Goal: Information Seeking & Learning: Learn about a topic

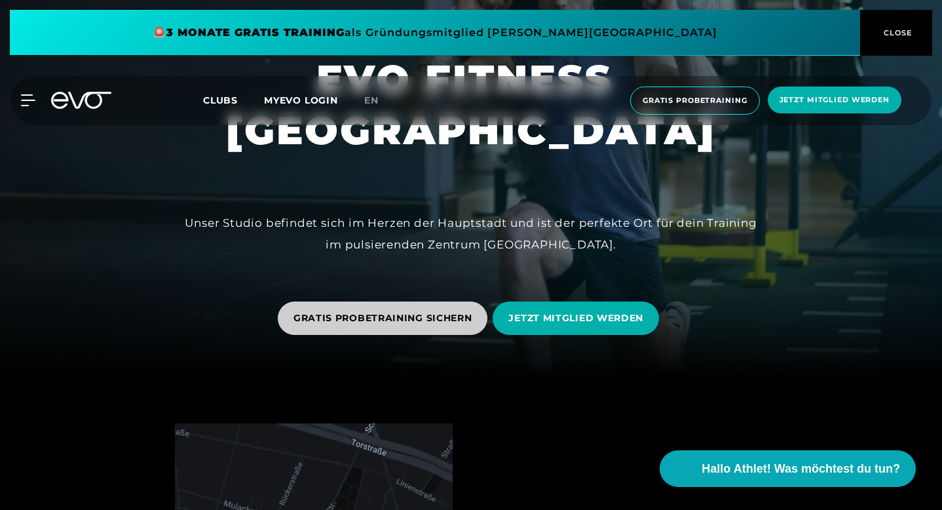
scroll to position [200, 0]
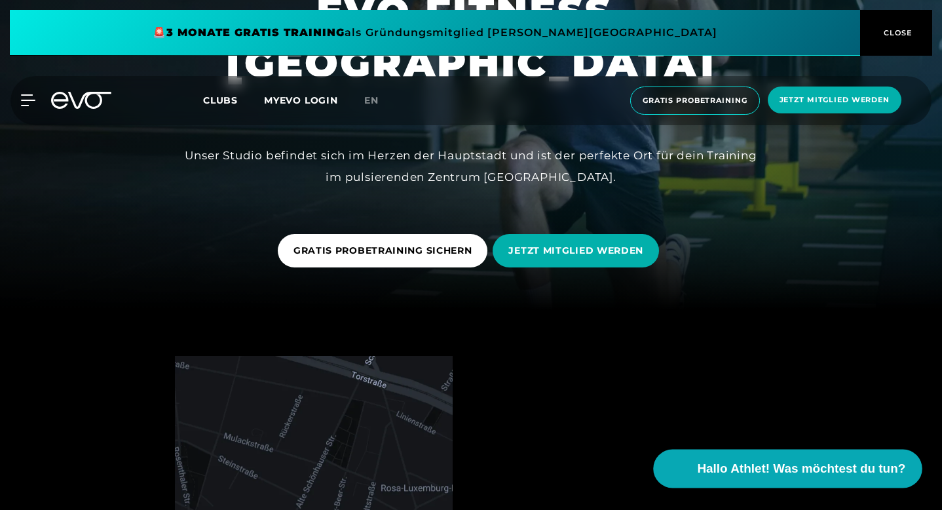
click at [756, 474] on span "Hallo Athlet! Was möchtest du tun?" at bounding box center [802, 468] width 208 height 18
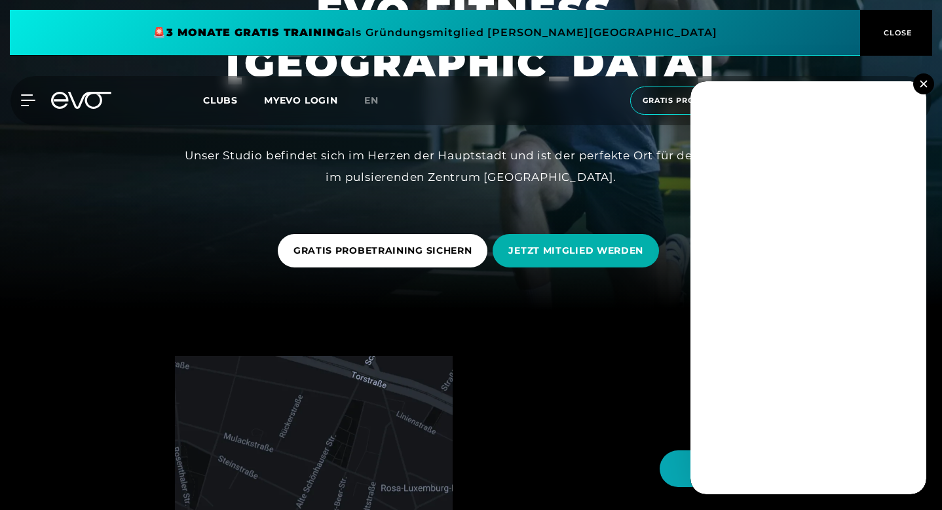
click at [918, 88] on button at bounding box center [923, 83] width 21 height 21
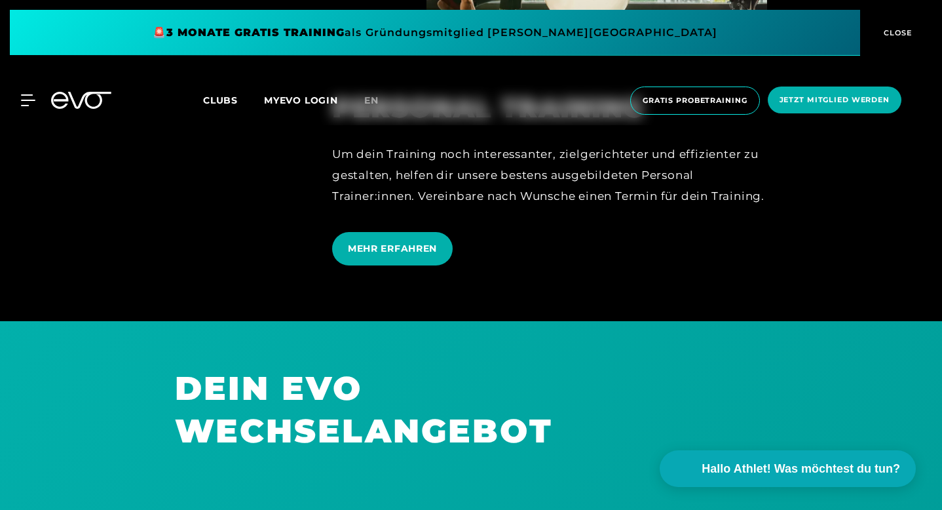
scroll to position [3607, 0]
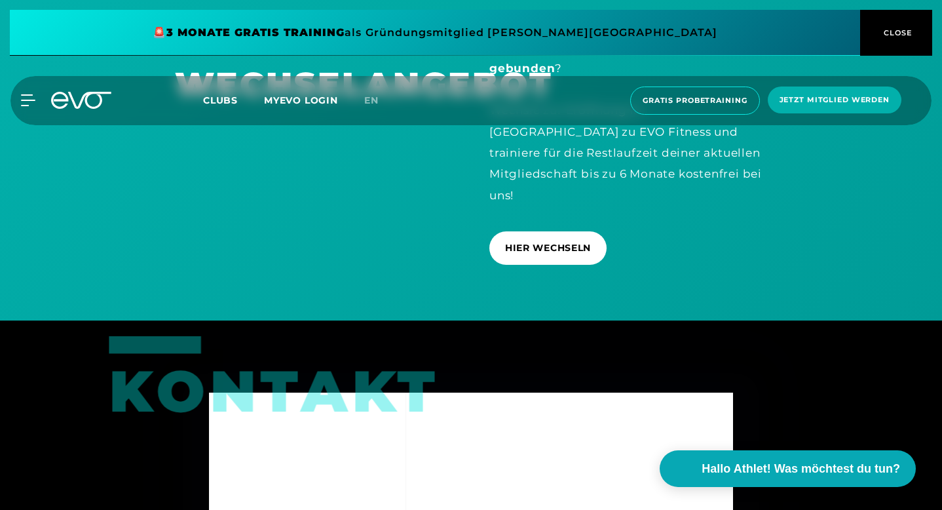
click at [221, 105] on span "Clubs" at bounding box center [220, 100] width 35 height 12
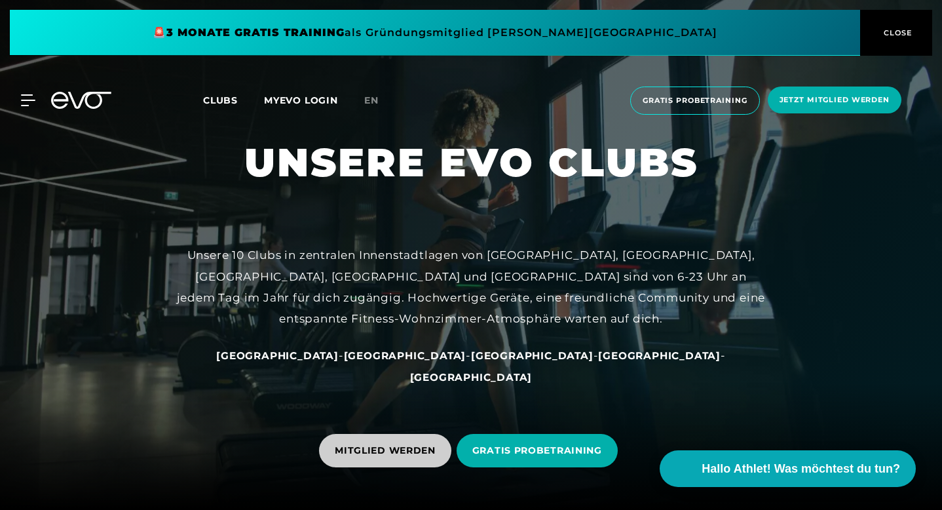
click at [365, 444] on span "MITGLIED WERDEN" at bounding box center [385, 450] width 101 height 14
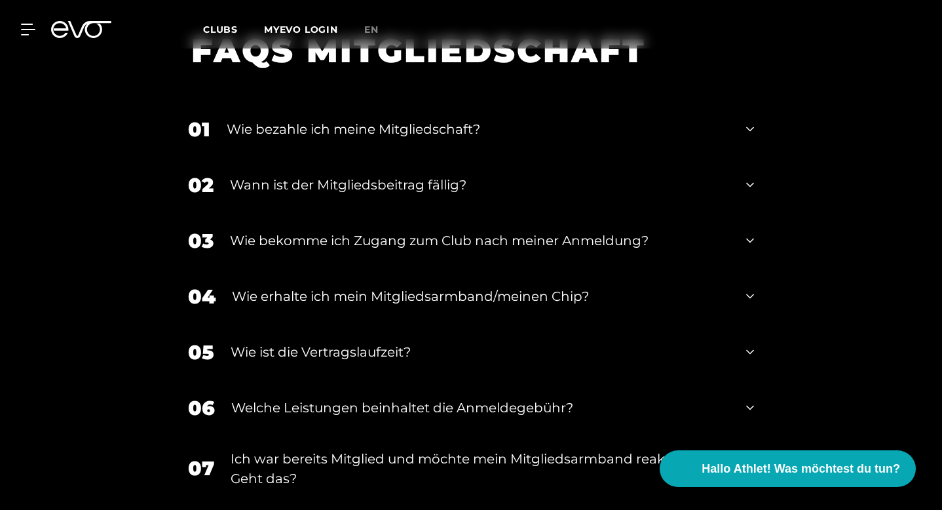
scroll to position [2189, 0]
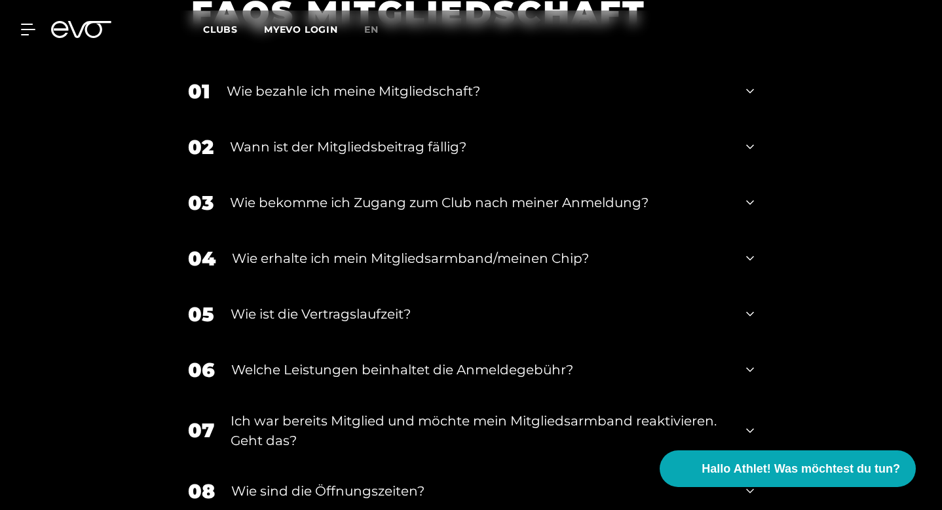
click at [324, 101] on div "Wie bezahle ich meine Mitgliedschaft?" at bounding box center [478, 91] width 503 height 20
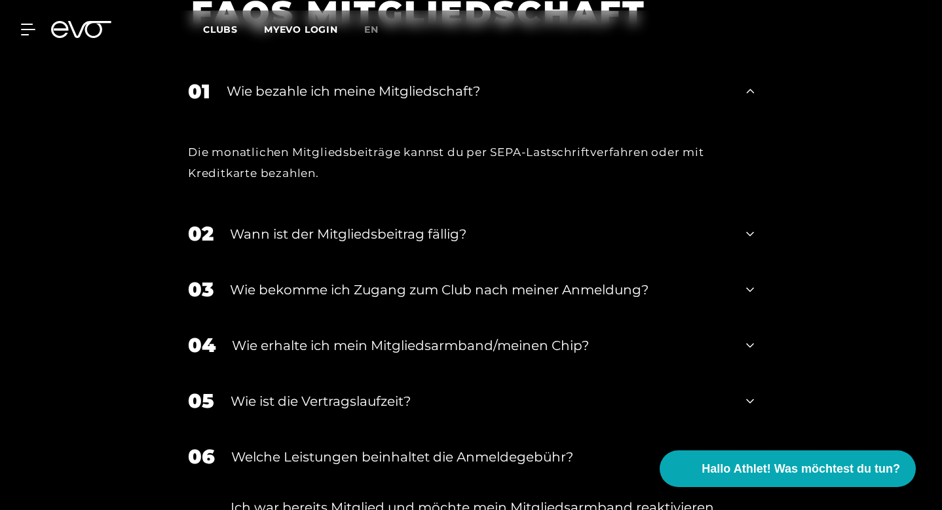
click at [324, 101] on div "Wie bezahle ich meine Mitgliedschaft?" at bounding box center [478, 91] width 503 height 20
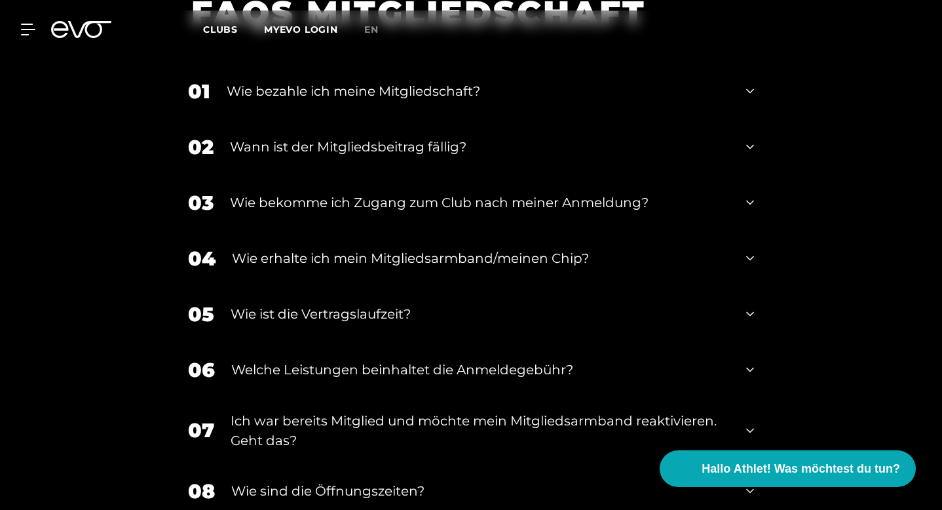
click at [316, 157] on div "Wann ist der Mitgliedsbeitrag fällig?" at bounding box center [480, 147] width 500 height 20
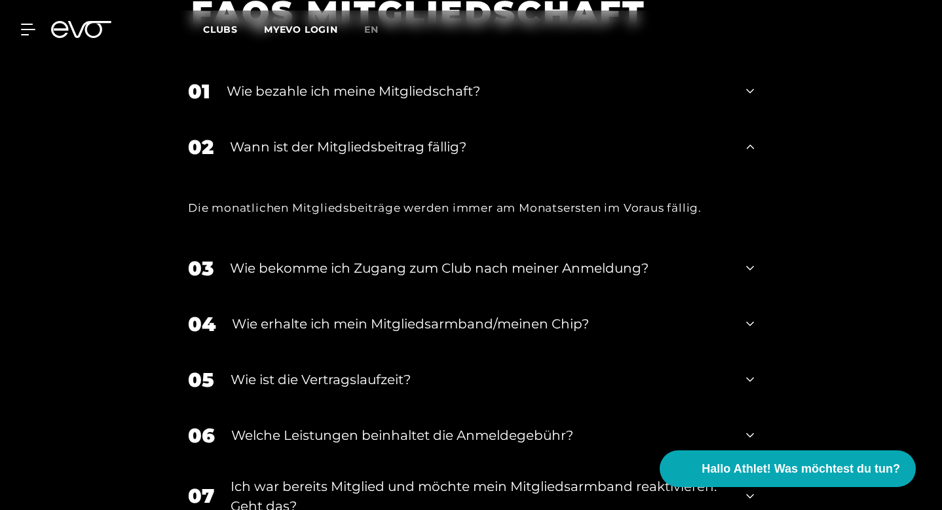
click at [316, 157] on div "Wann ist der Mitgliedsbeitrag fällig?" at bounding box center [480, 147] width 500 height 20
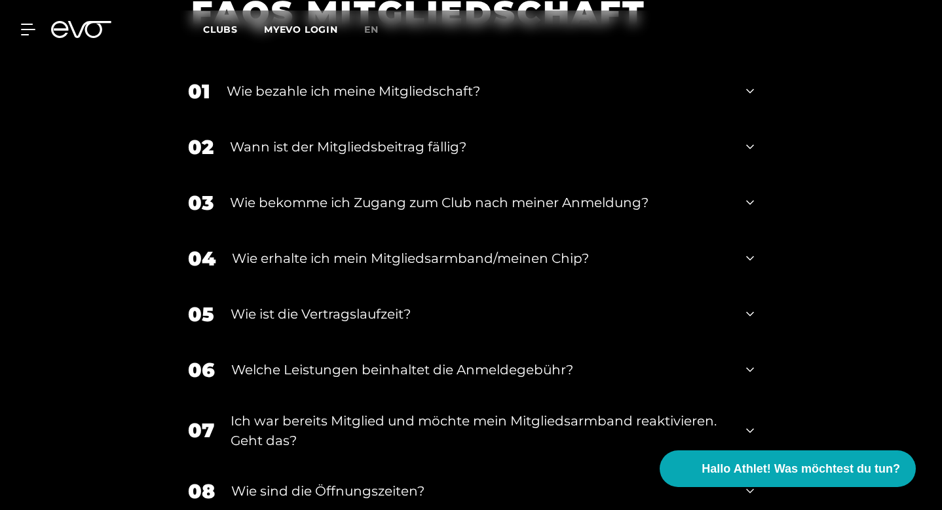
scroll to position [2297, 0]
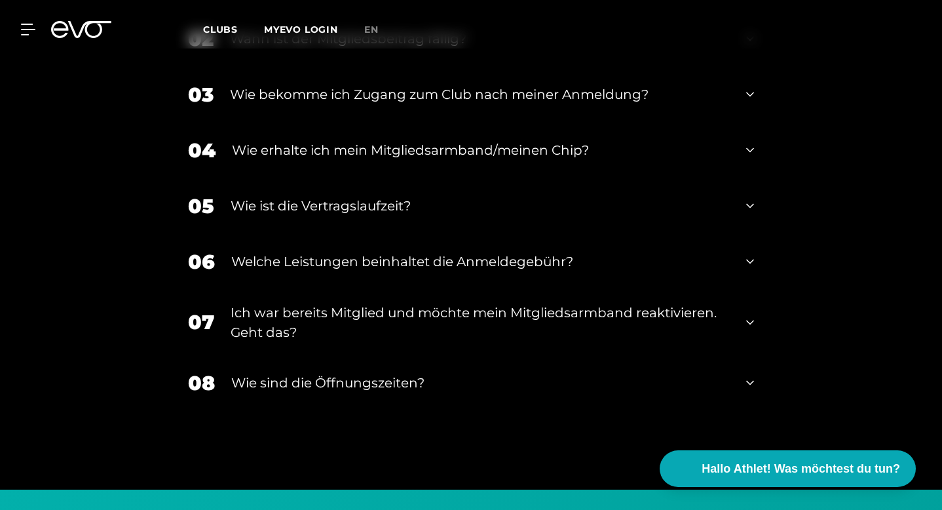
click at [234, 160] on div "Wie erhalte ich mein Mitgliedsarmband/meinen Chip?" at bounding box center [481, 150] width 498 height 20
